Goal: Find specific page/section: Find specific page/section

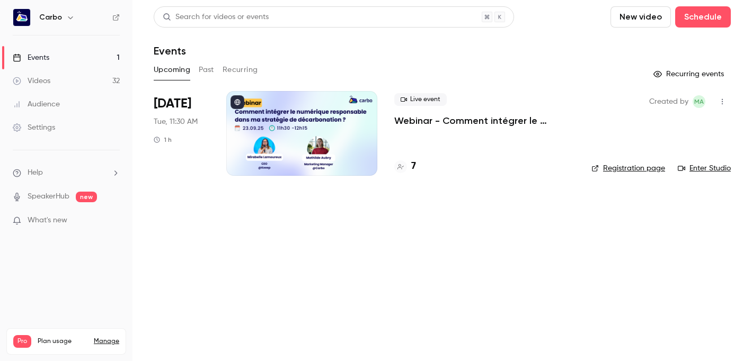
click at [257, 139] on div at bounding box center [301, 133] width 151 height 85
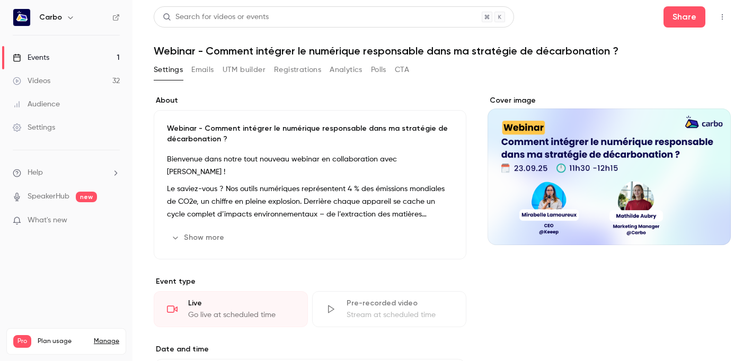
click at [306, 73] on button "Registrations" at bounding box center [297, 69] width 47 height 17
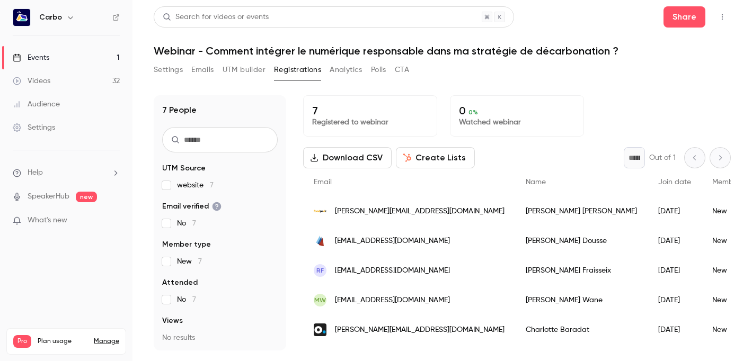
click at [250, 70] on button "UTM builder" at bounding box center [243, 69] width 43 height 17
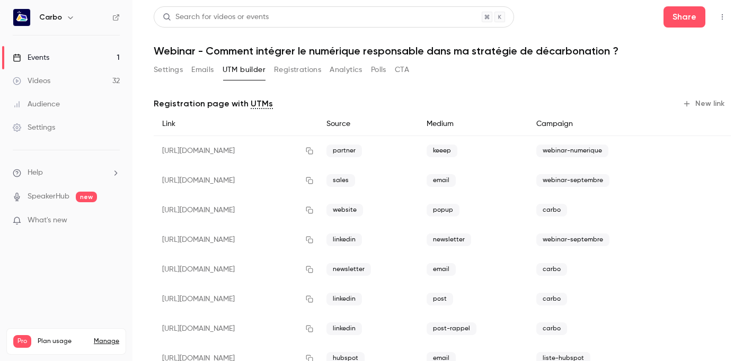
scroll to position [35, 0]
